Goal: Navigation & Orientation: Find specific page/section

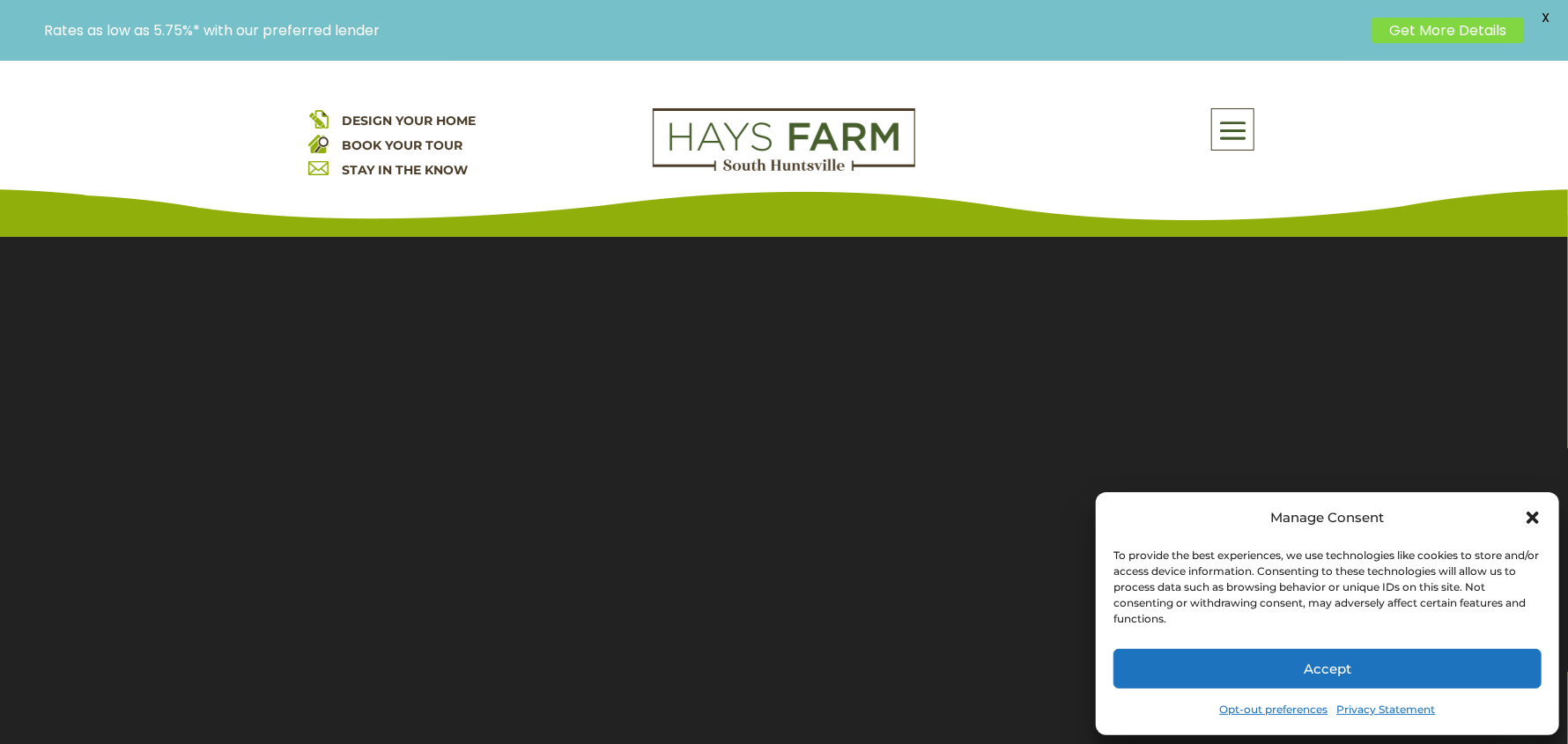
click at [1524, 515] on icon "Close dialog" at bounding box center [1532, 517] width 18 height 18
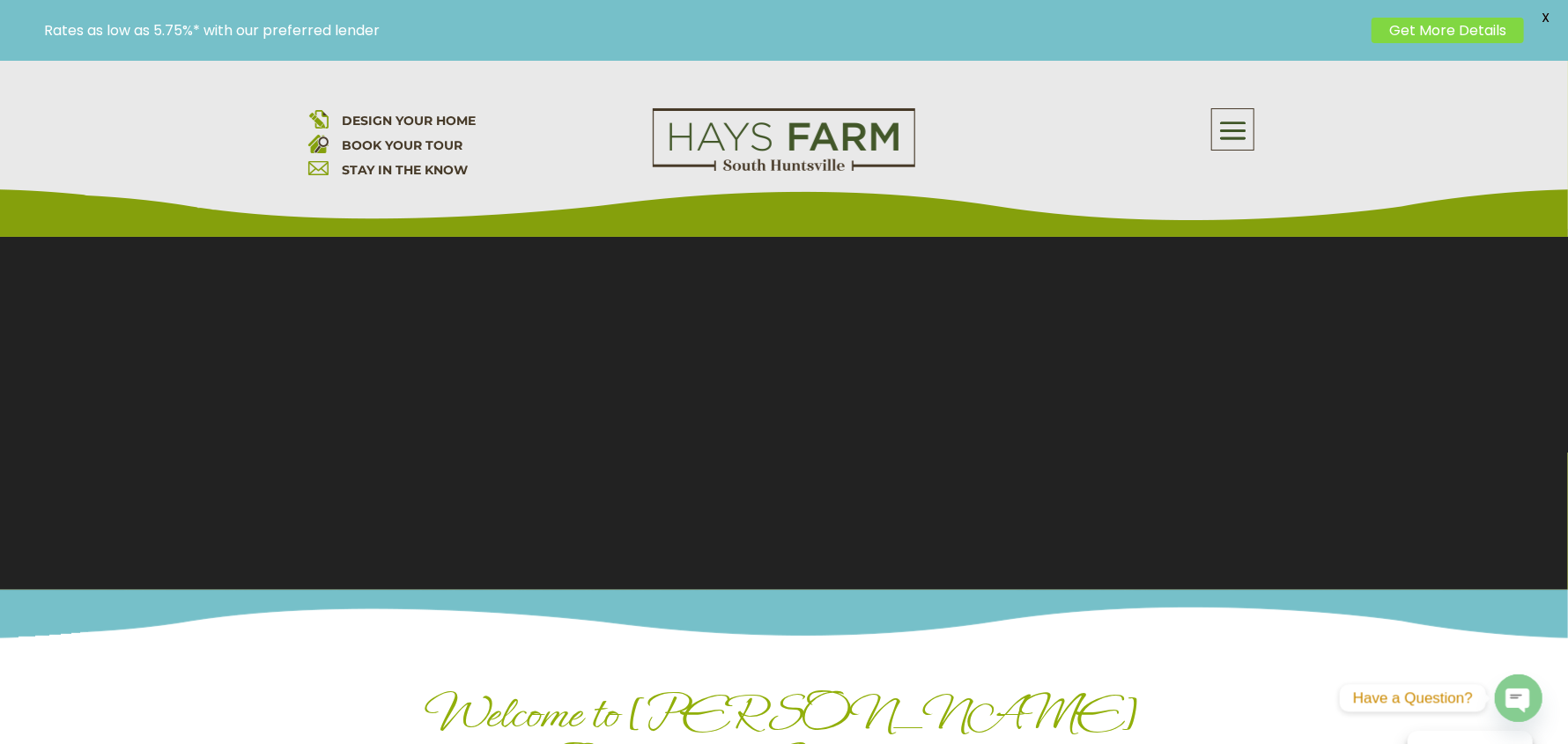
scroll to position [264, 0]
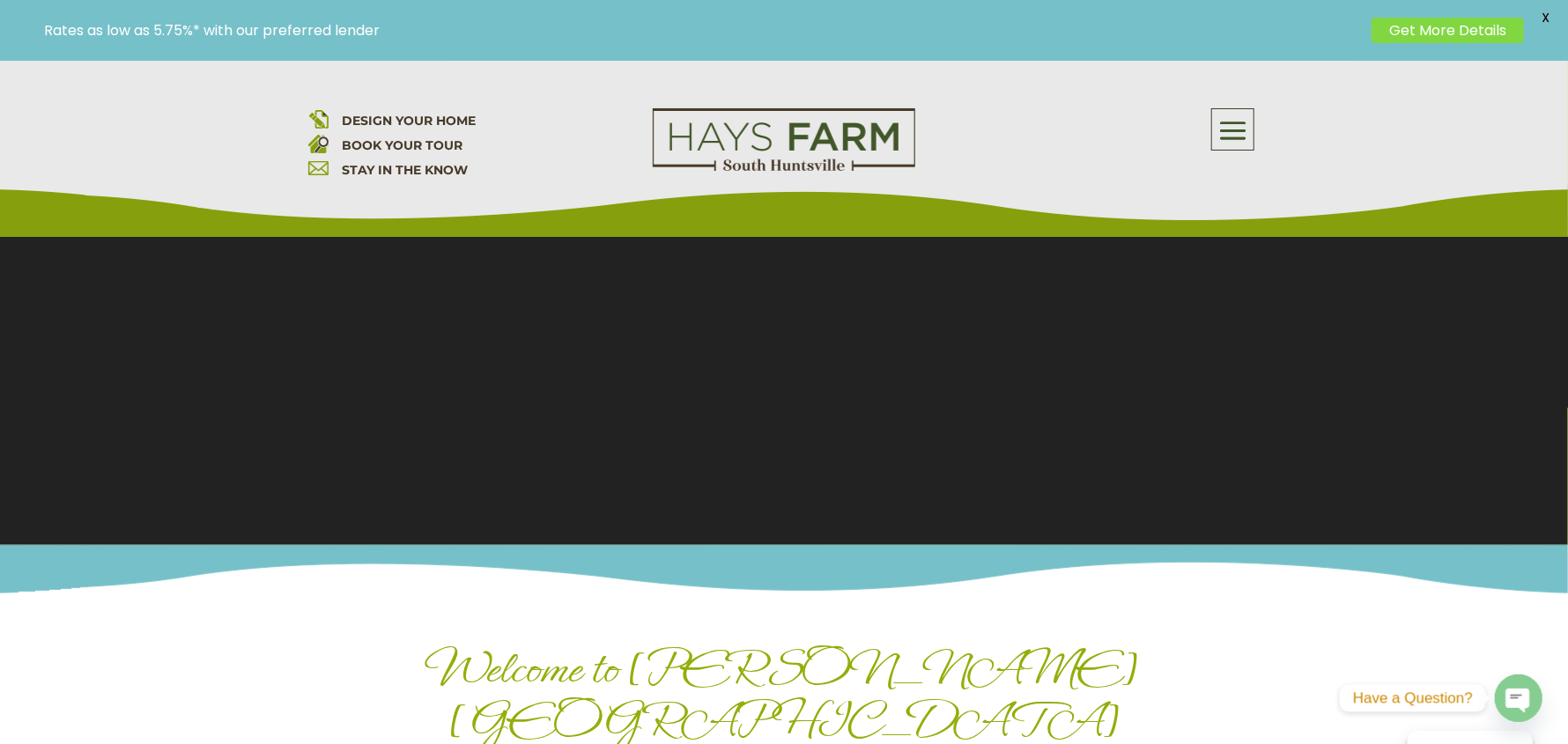
click at [1217, 135] on span at bounding box center [1233, 131] width 42 height 41
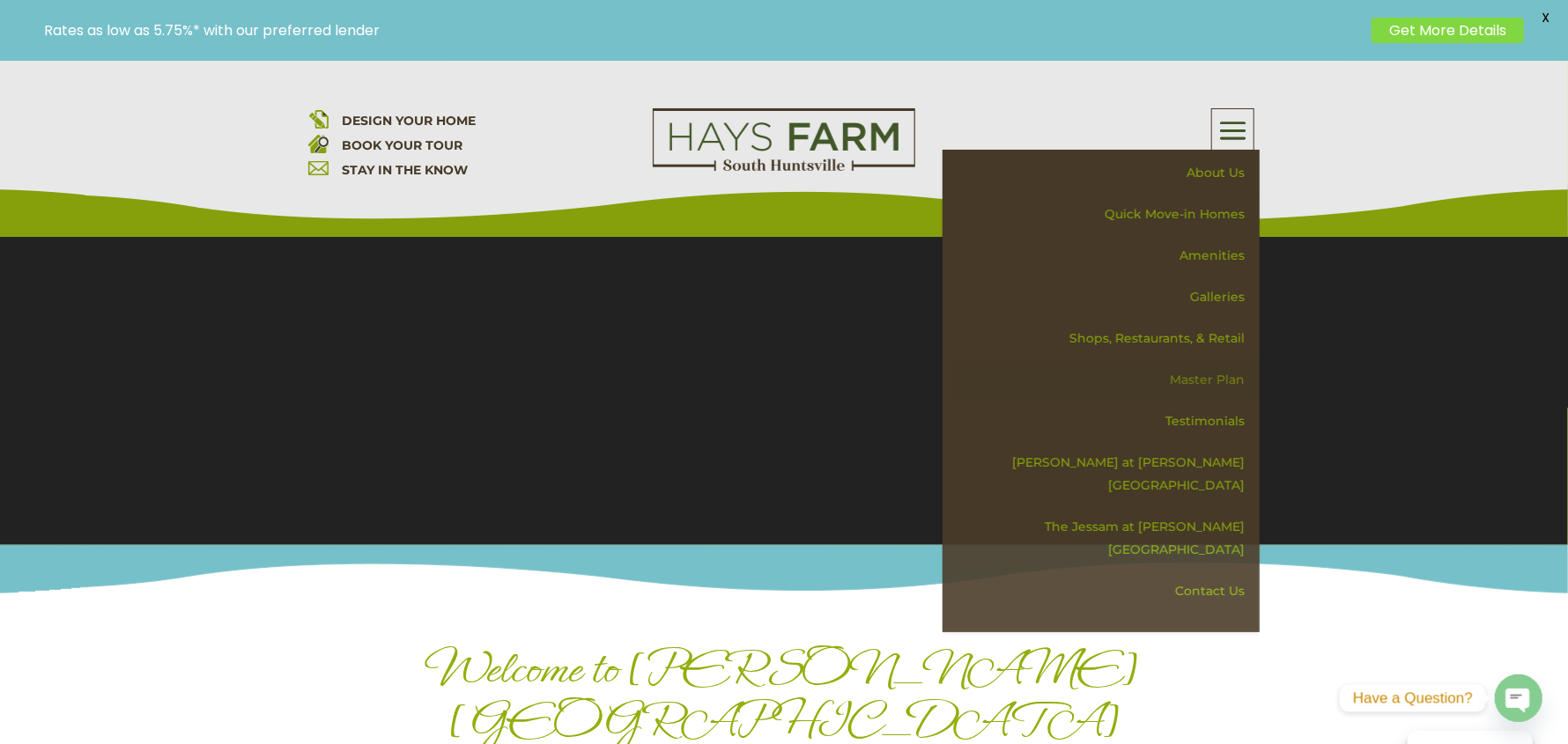
click at [1217, 376] on link "Master Plan" at bounding box center [1107, 379] width 305 height 42
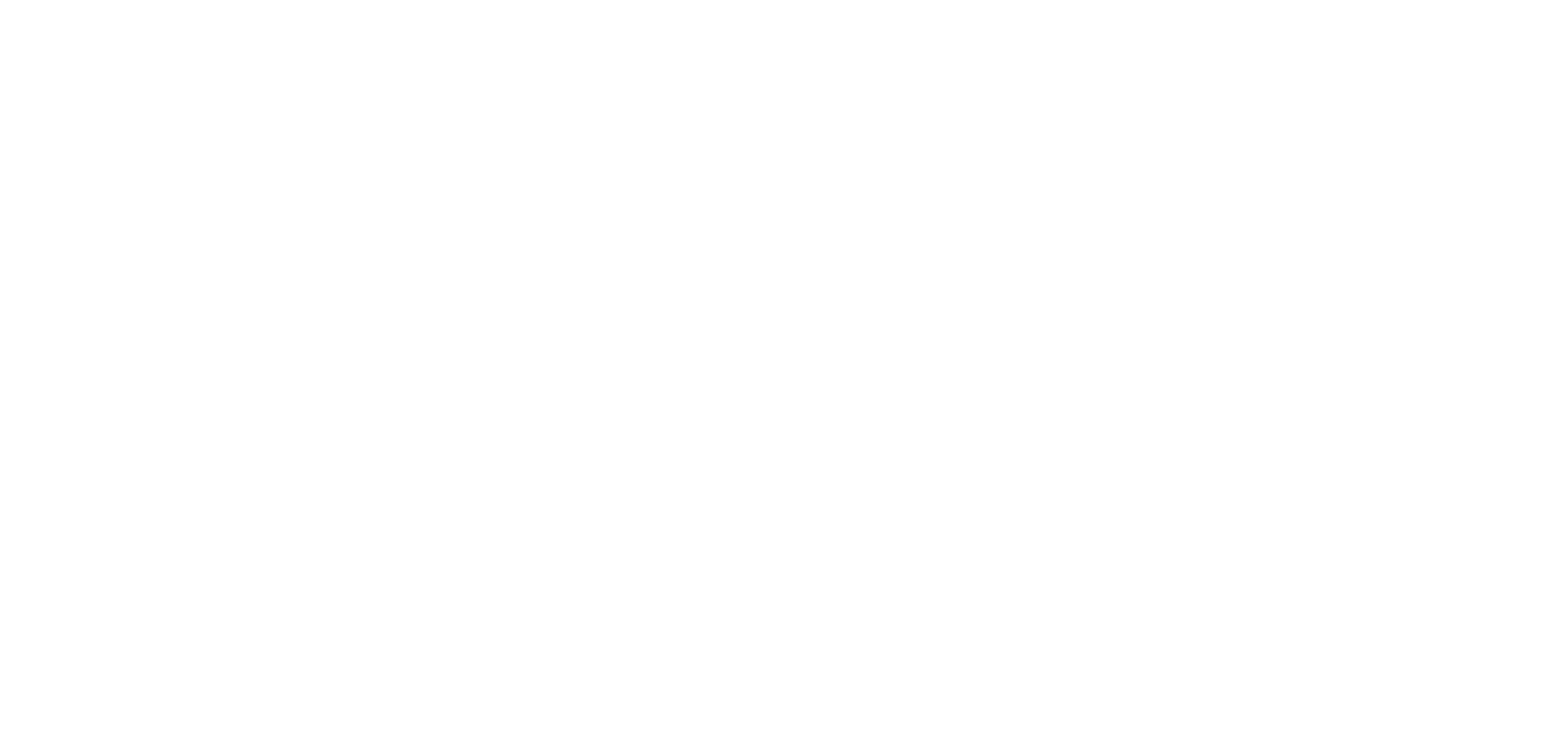
scroll to position [1486, 0]
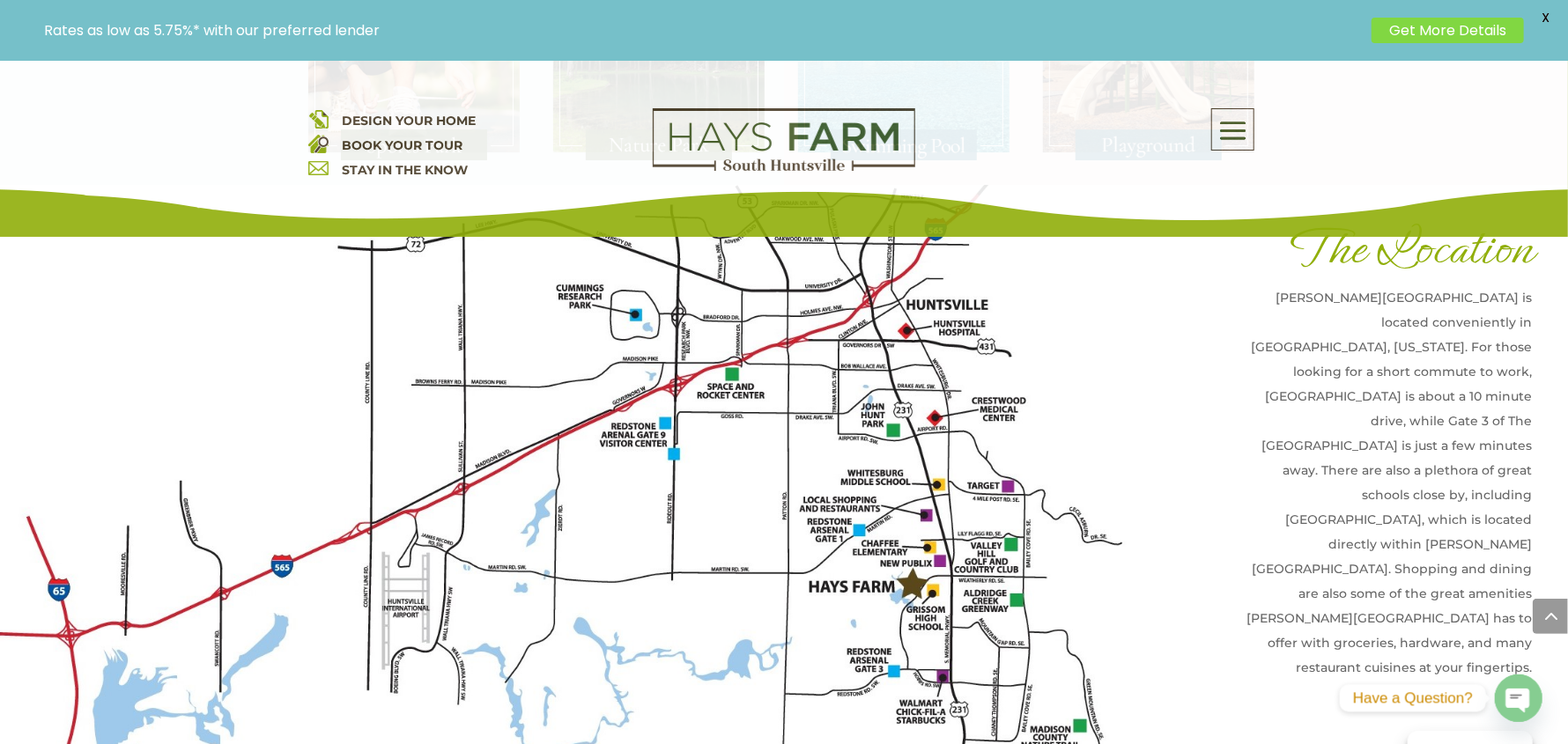
scroll to position [3522, 0]
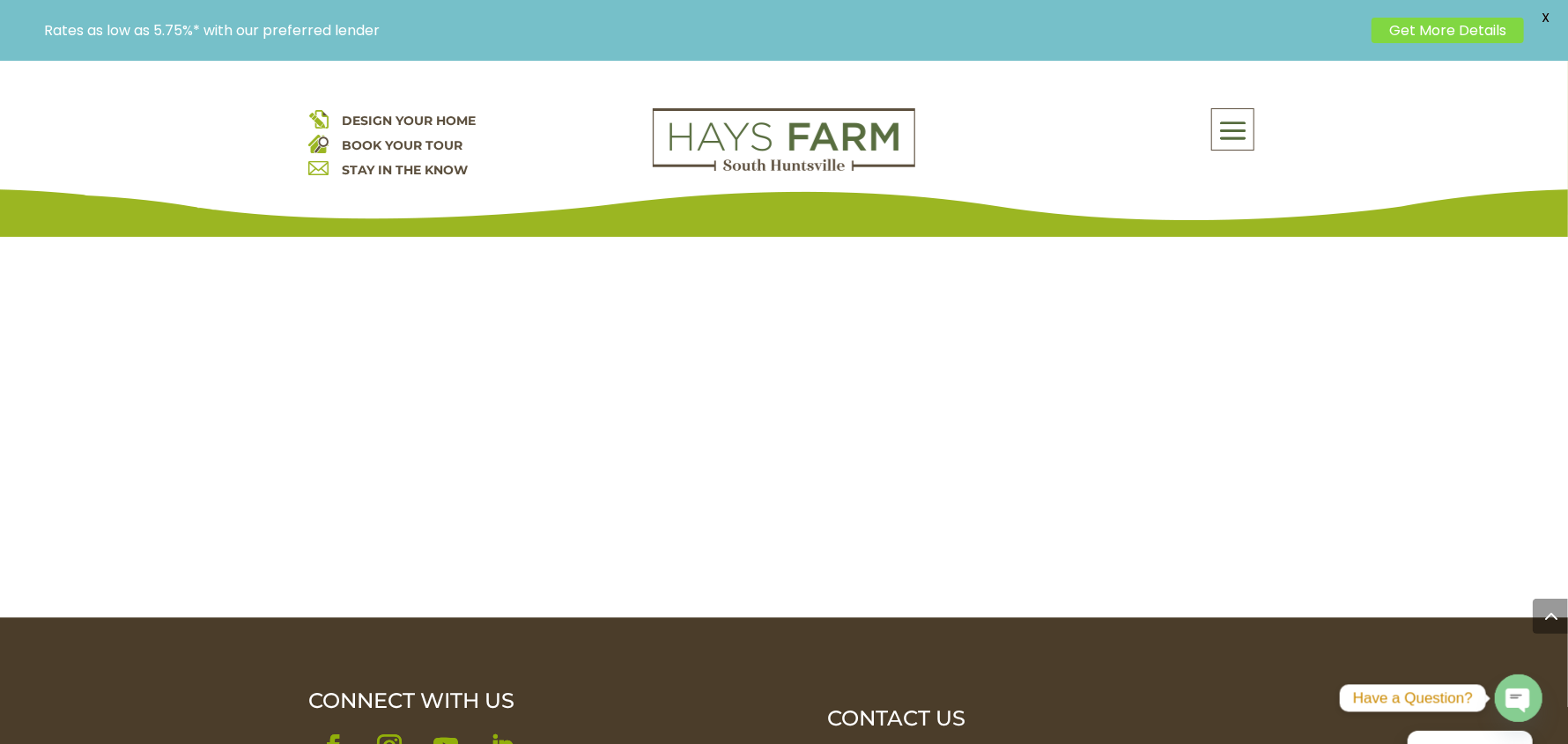
scroll to position [2377, 0]
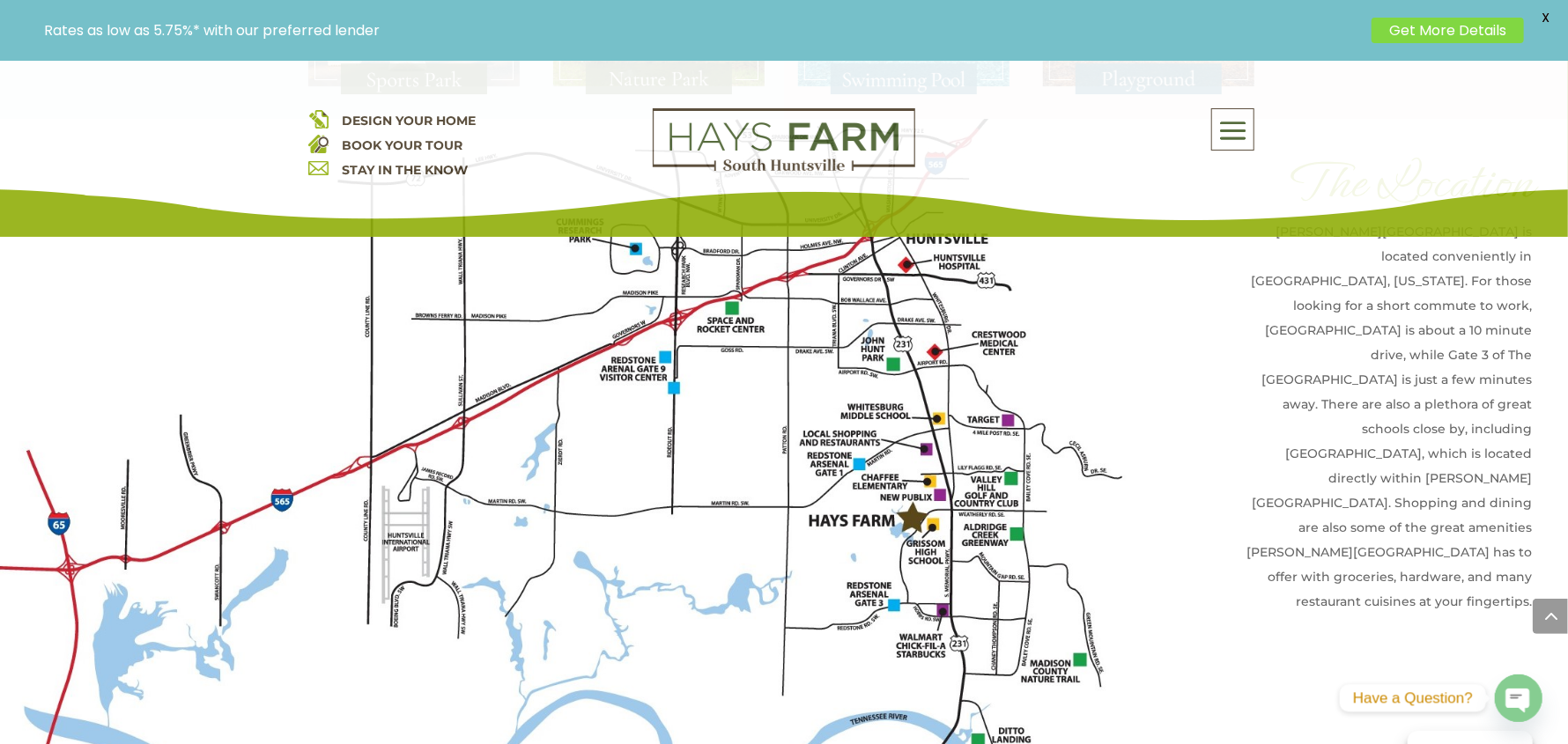
scroll to position [4314, 0]
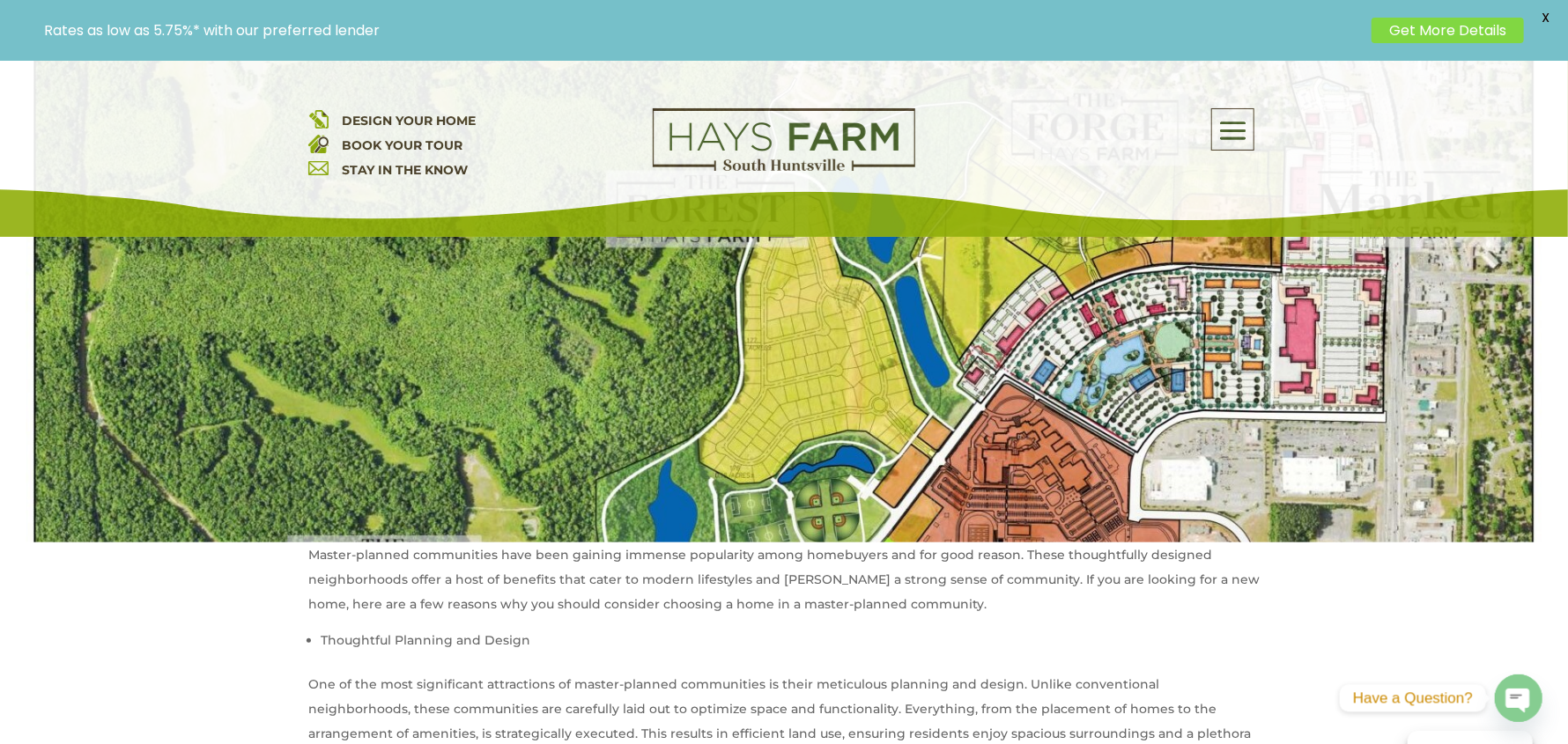
scroll to position [264, 0]
drag, startPoint x: 919, startPoint y: 423, endPoint x: 572, endPoint y: 421, distance: 347.0
click at [572, 421] on div at bounding box center [784, 299] width 1568 height 485
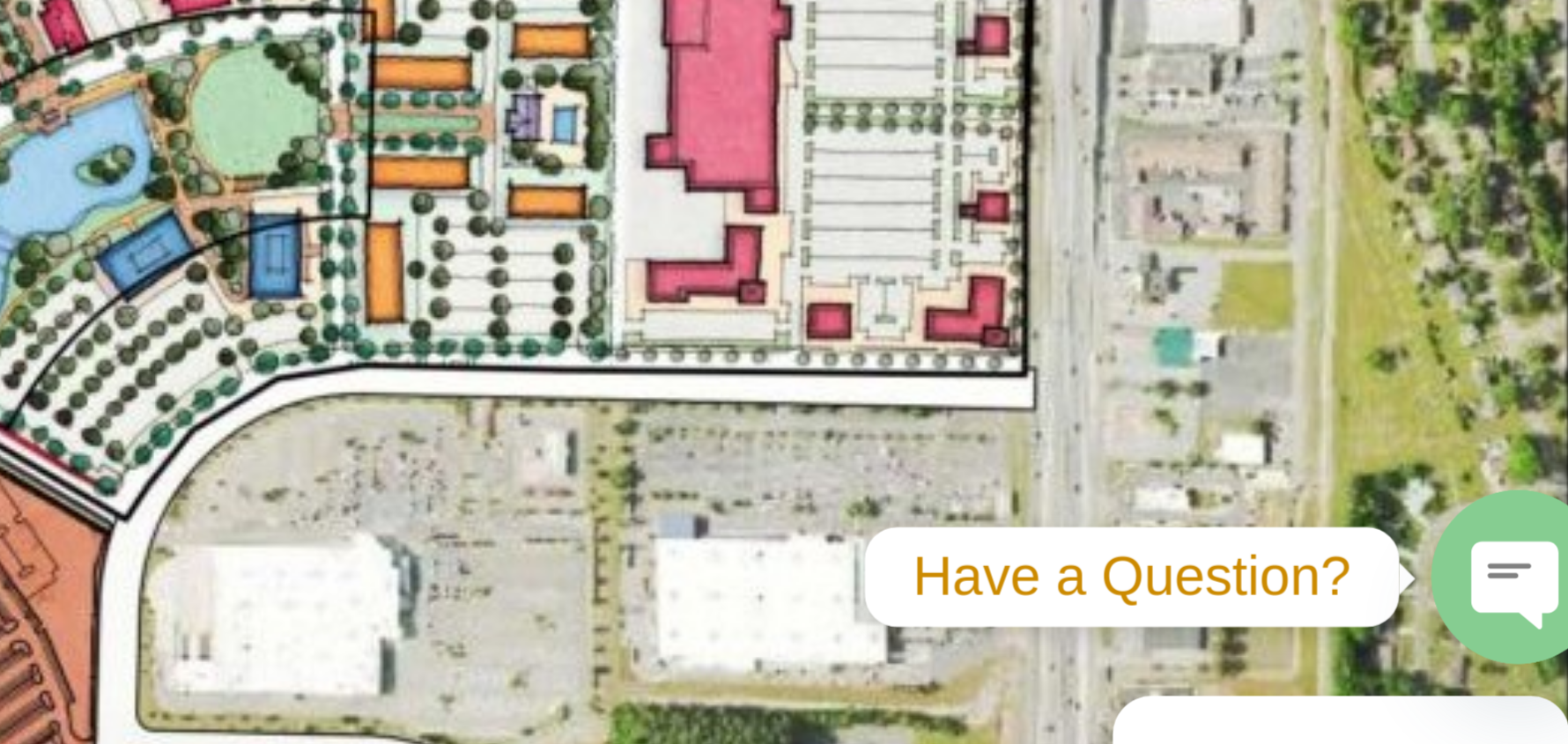
scroll to position [32, 0]
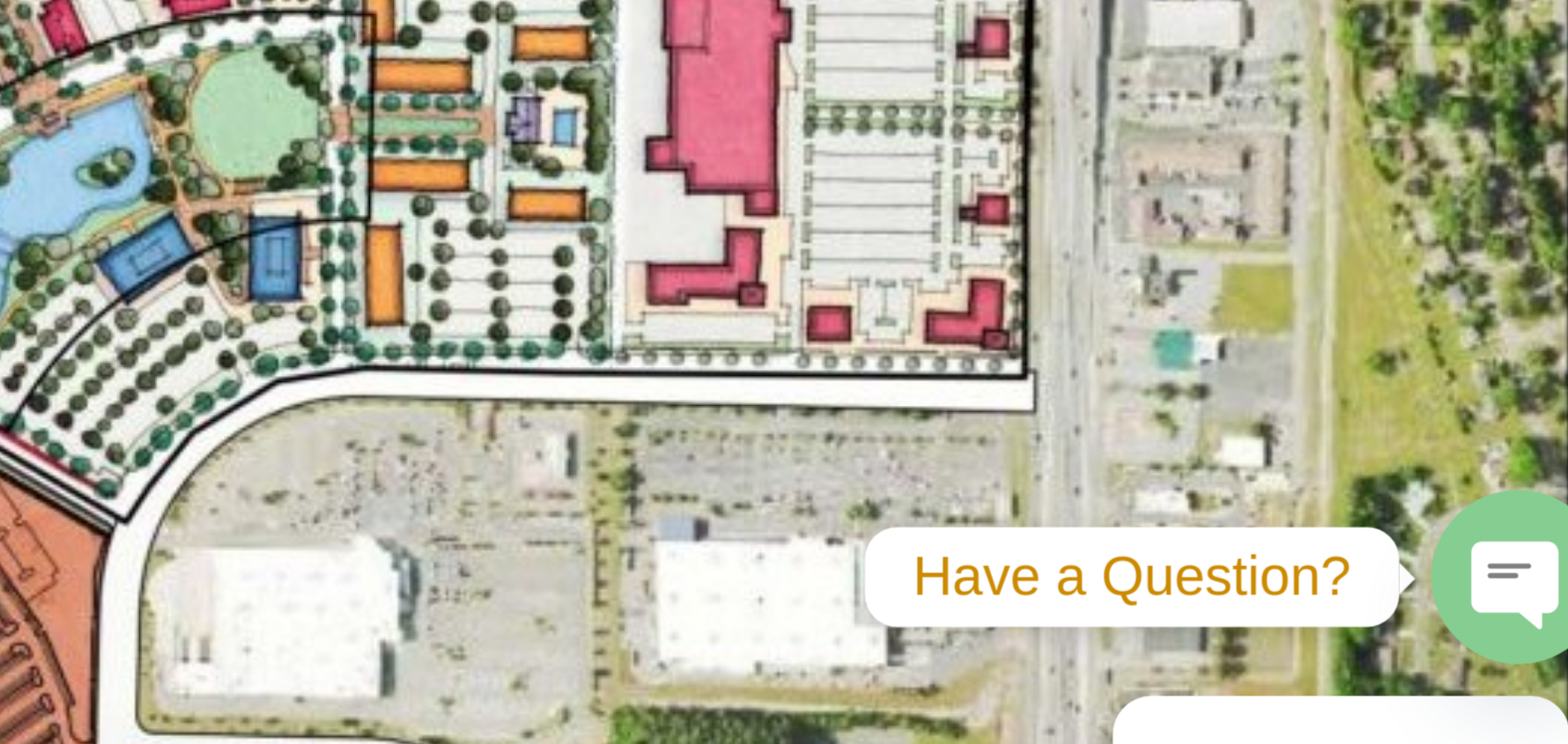
click at [1519, 697] on icon "button" at bounding box center [1517, 702] width 24 height 24
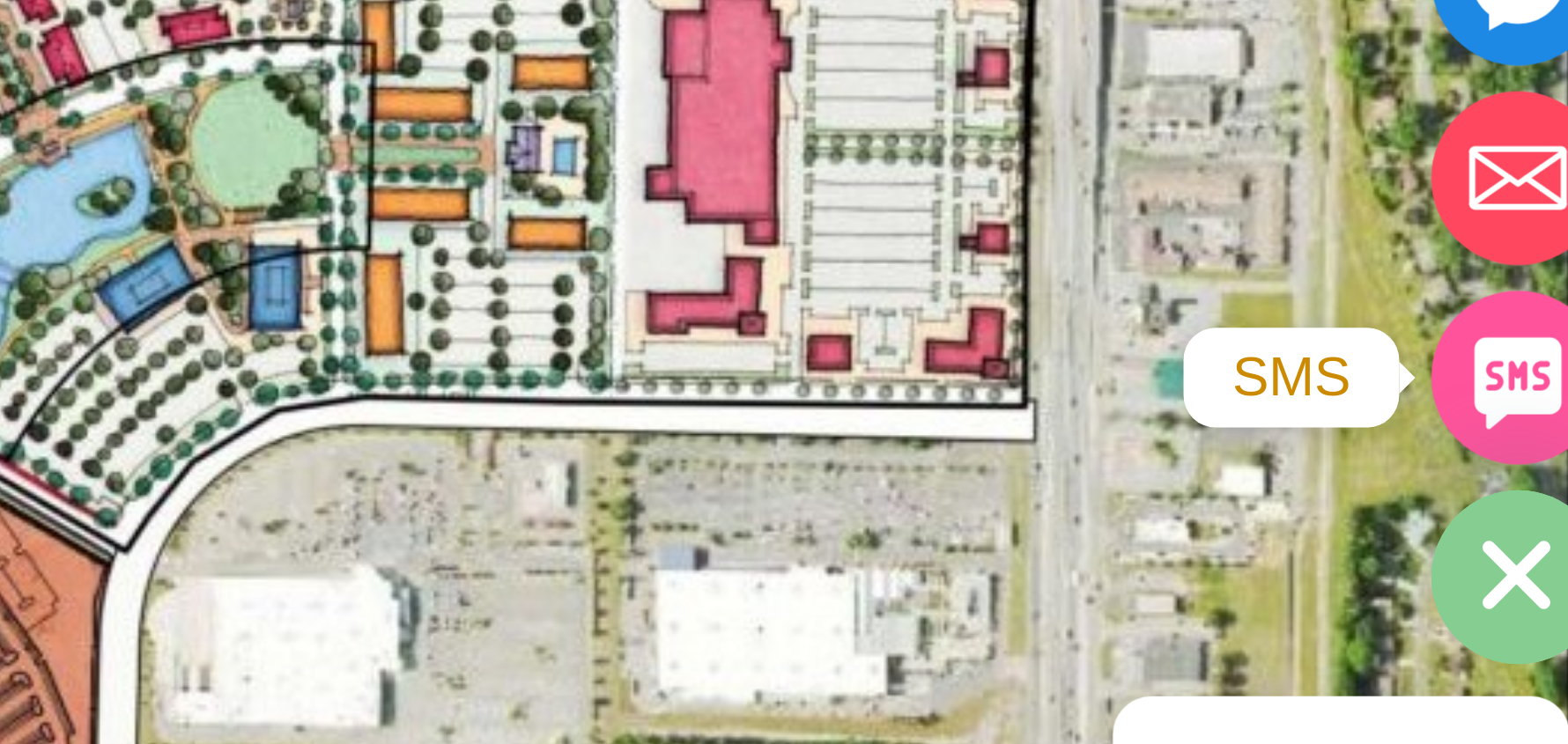
scroll to position [24, 0]
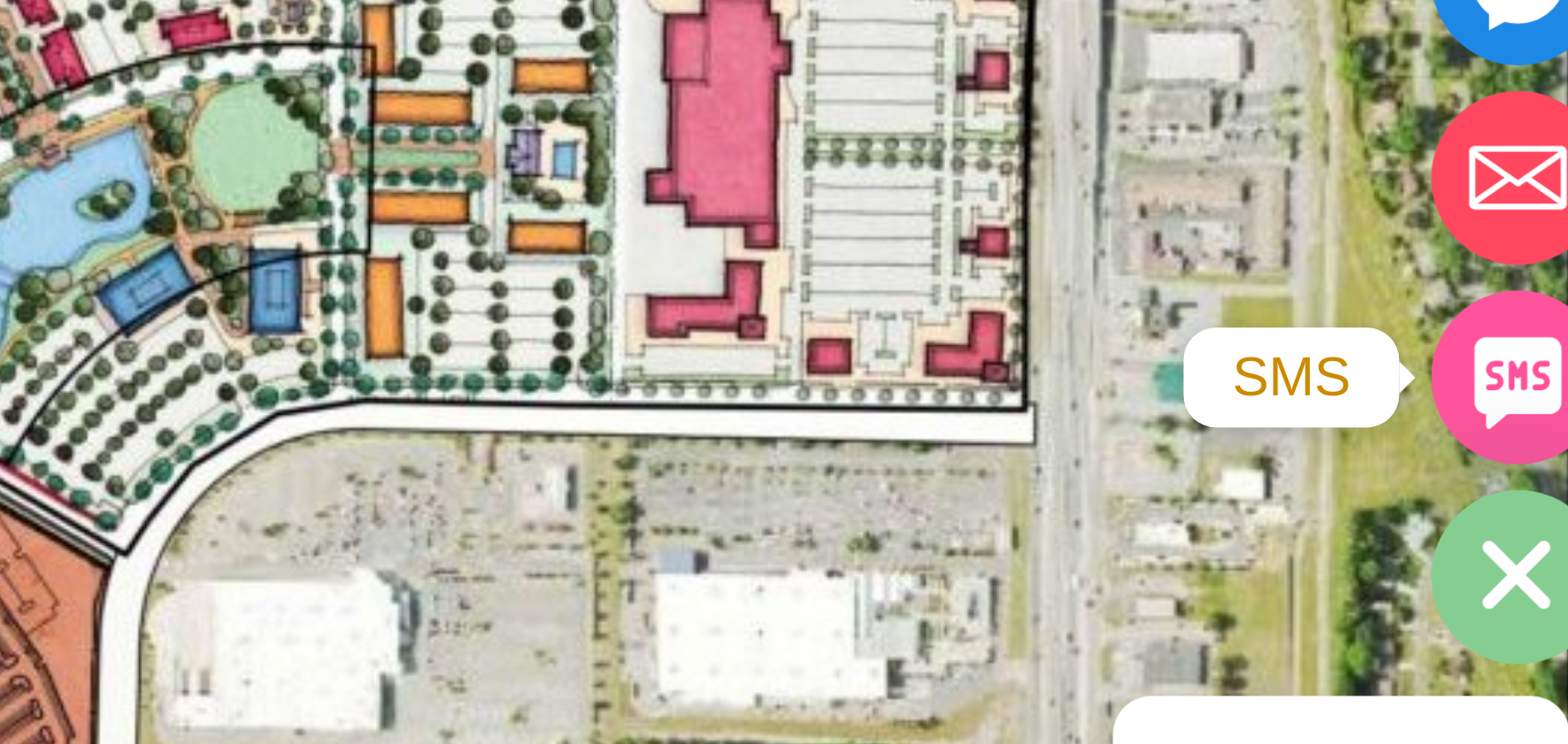
click at [1522, 659] on circle "SMS" at bounding box center [1519, 644] width 48 height 48
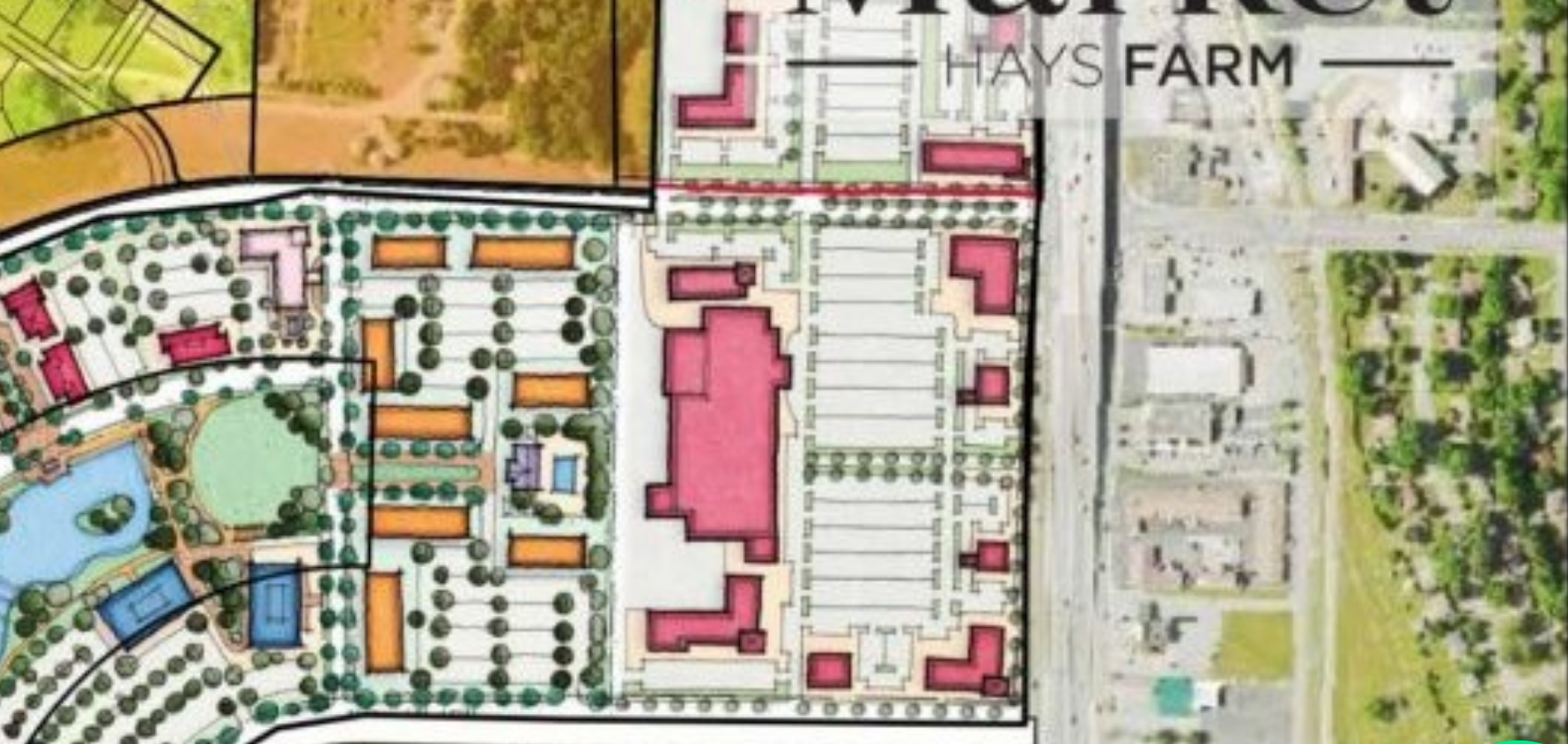
scroll to position [224, 0]
